Goal: Task Accomplishment & Management: Use online tool/utility

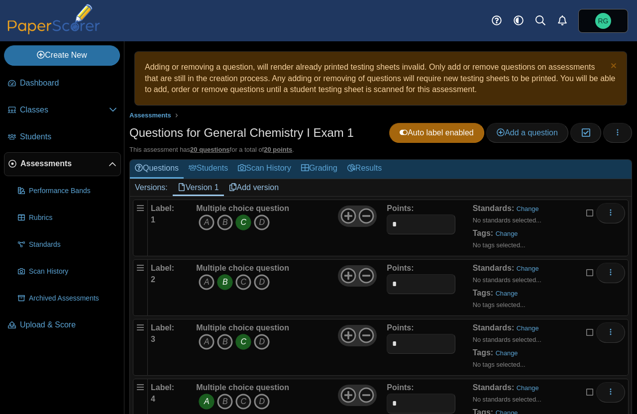
scroll to position [338, 0]
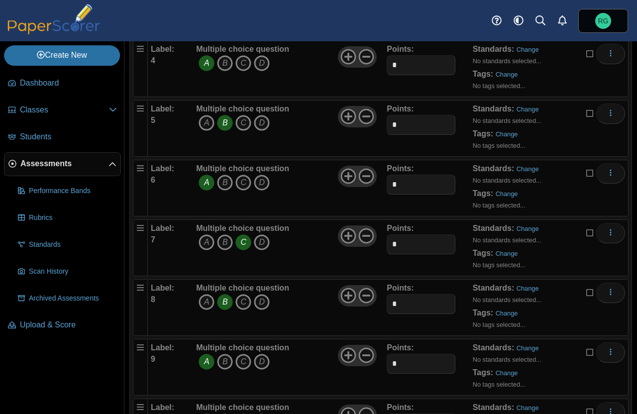
click at [320, 230] on div "Multiple choice question A B C D" at bounding box center [290, 248] width 193 height 50
click at [223, 182] on icon "B" at bounding box center [225, 183] width 16 height 16
click at [245, 181] on icon "C" at bounding box center [243, 183] width 16 height 16
click at [259, 184] on icon "D" at bounding box center [262, 183] width 16 height 16
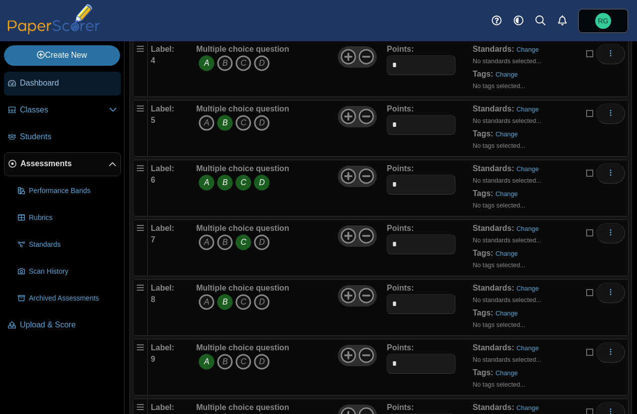
click at [50, 82] on span "Dashboard" at bounding box center [68, 83] width 97 height 11
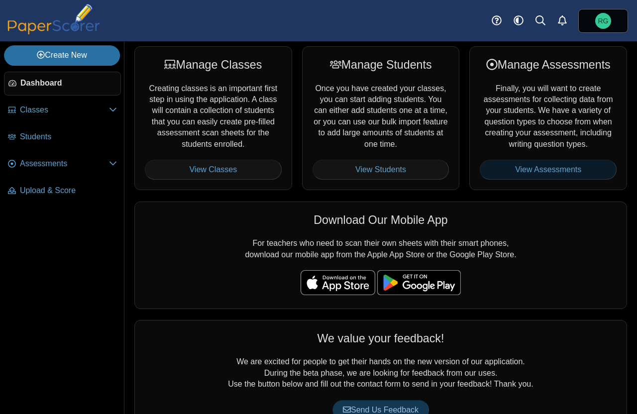
click at [554, 170] on link "View Assessments" at bounding box center [548, 170] width 137 height 20
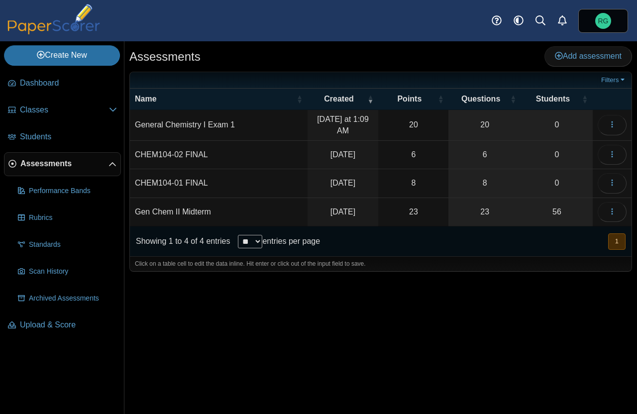
click at [224, 119] on td "General Chemistry I Exam 1" at bounding box center [219, 125] width 178 height 31
click at [224, 119] on input "**********" at bounding box center [219, 125] width 168 height 20
click at [609, 124] on icon "button" at bounding box center [612, 124] width 8 height 8
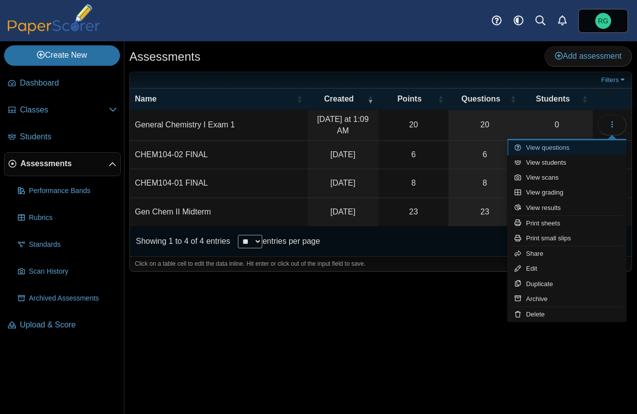
click at [557, 144] on link "View questions" at bounding box center [566, 147] width 119 height 15
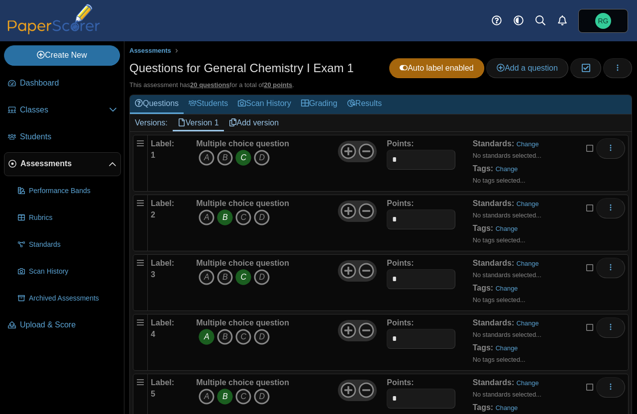
scroll to position [53, 0]
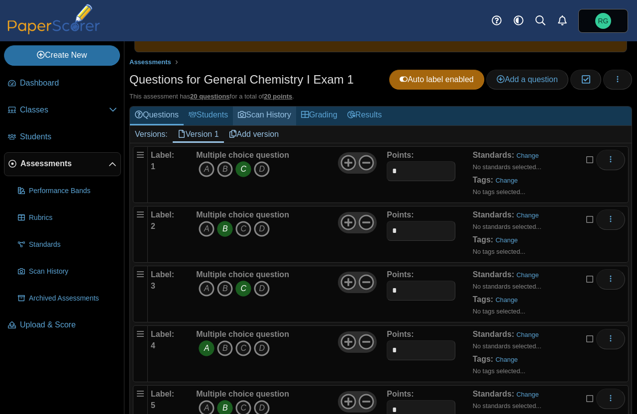
click at [291, 112] on link "Scan History" at bounding box center [264, 116] width 63 height 18
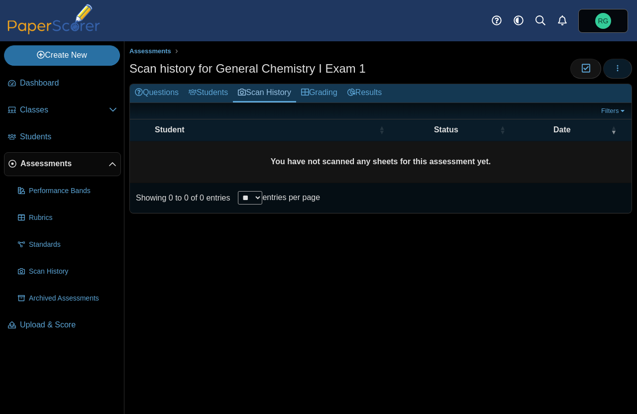
click at [619, 67] on icon "button" at bounding box center [618, 68] width 8 height 8
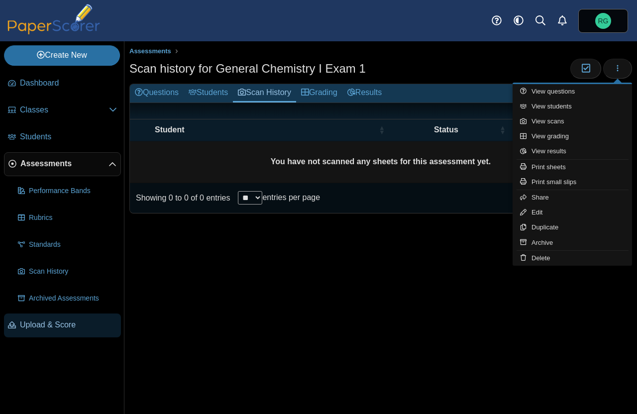
click at [59, 325] on span "Upload & Score" at bounding box center [68, 325] width 97 height 11
